Goal: Find specific page/section: Find specific page/section

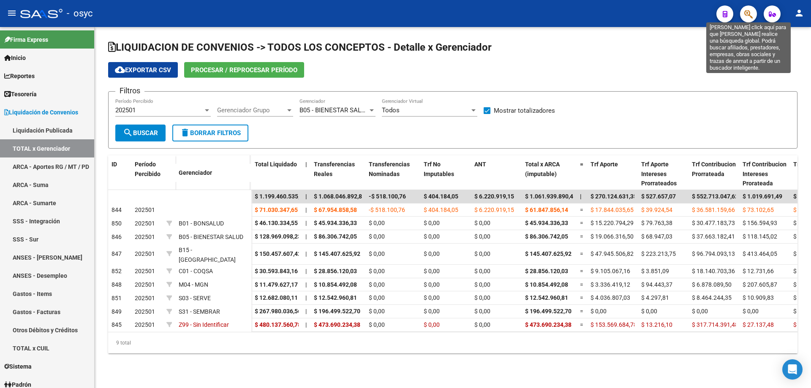
click at [746, 16] on icon "button" at bounding box center [749, 14] width 8 height 10
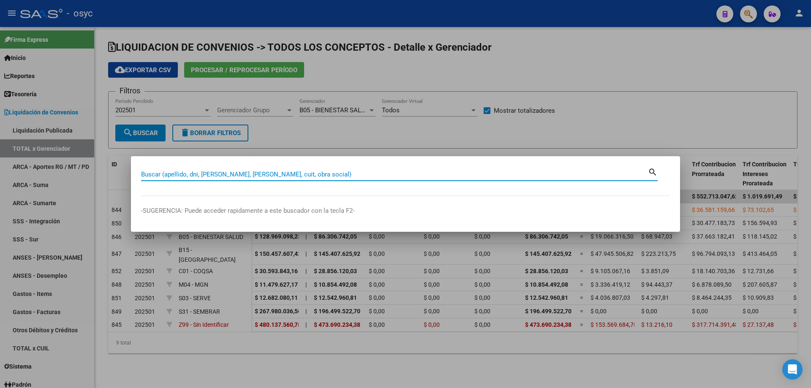
paste input "16497721"
type input "16497721"
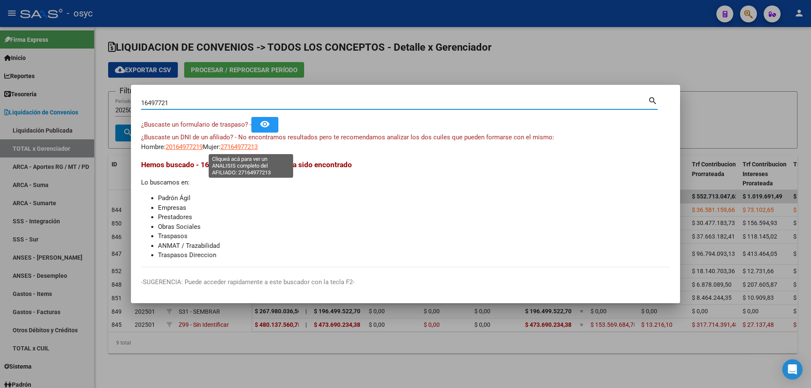
click at [253, 147] on span "27164977213" at bounding box center [239, 147] width 37 height 8
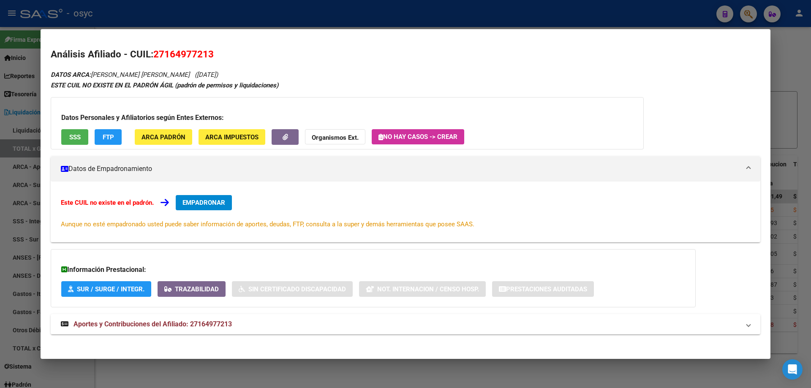
click at [116, 139] on button "FTP" at bounding box center [108, 137] width 27 height 16
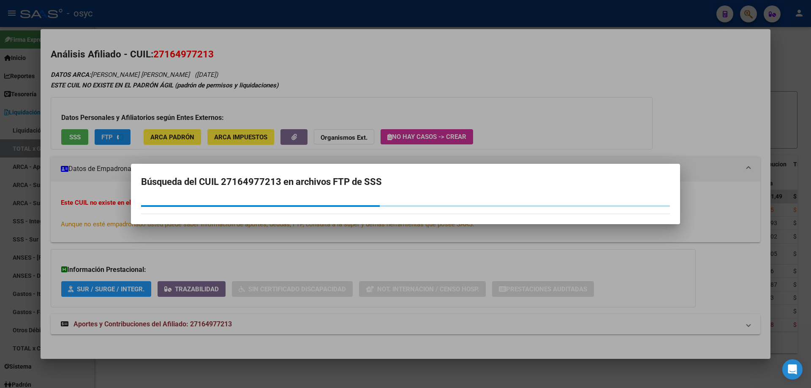
click at [116, 139] on div at bounding box center [405, 194] width 811 height 388
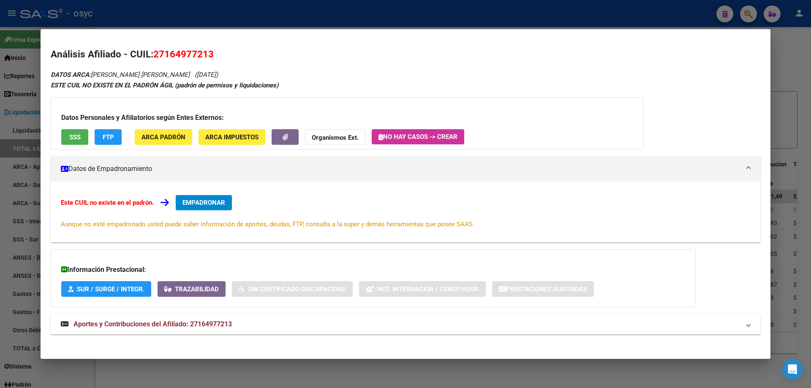
click at [114, 138] on span "FTP" at bounding box center [108, 138] width 11 height 8
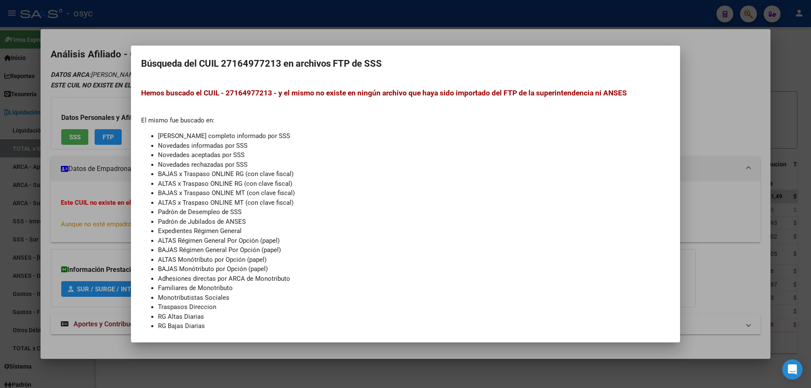
click at [379, 4] on div at bounding box center [405, 194] width 811 height 388
